Goal: Find specific page/section: Find specific page/section

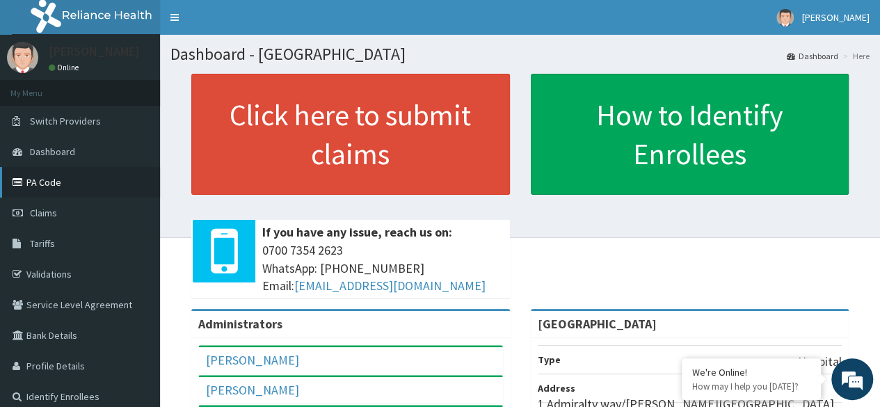
click at [40, 180] on link "PA Code" at bounding box center [80, 182] width 160 height 31
click at [40, 174] on link "PA Code" at bounding box center [80, 182] width 160 height 31
